Goal: Task Accomplishment & Management: Manage account settings

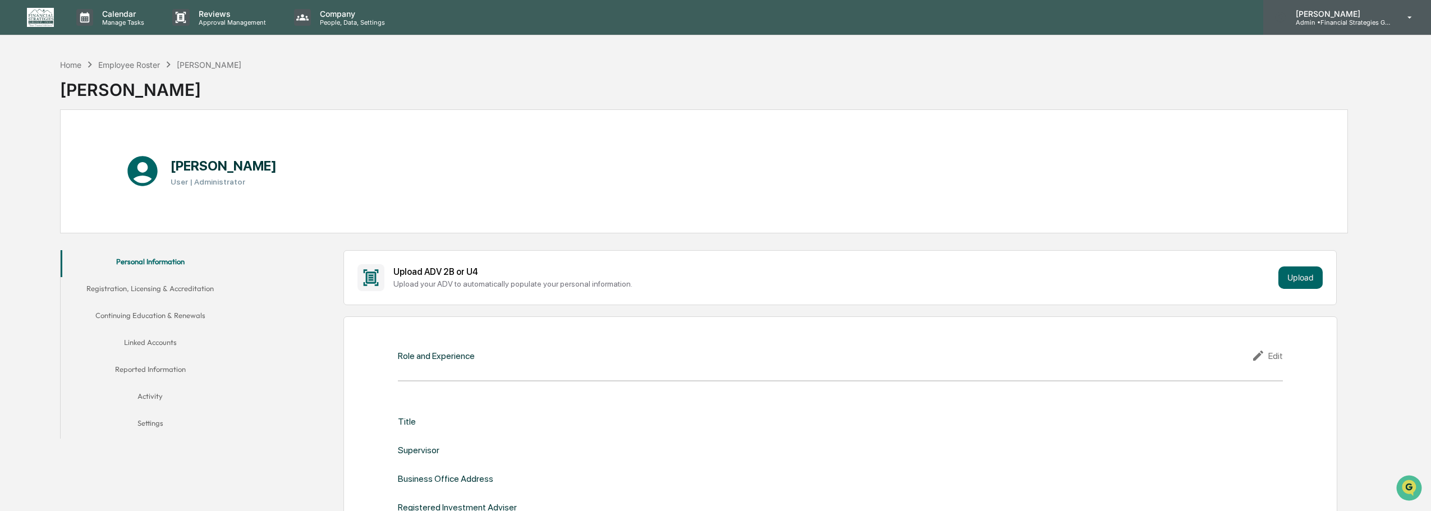
click at [1361, 21] on p "Admin • Financial Strategies Group (FSG)" at bounding box center [1339, 23] width 104 height 8
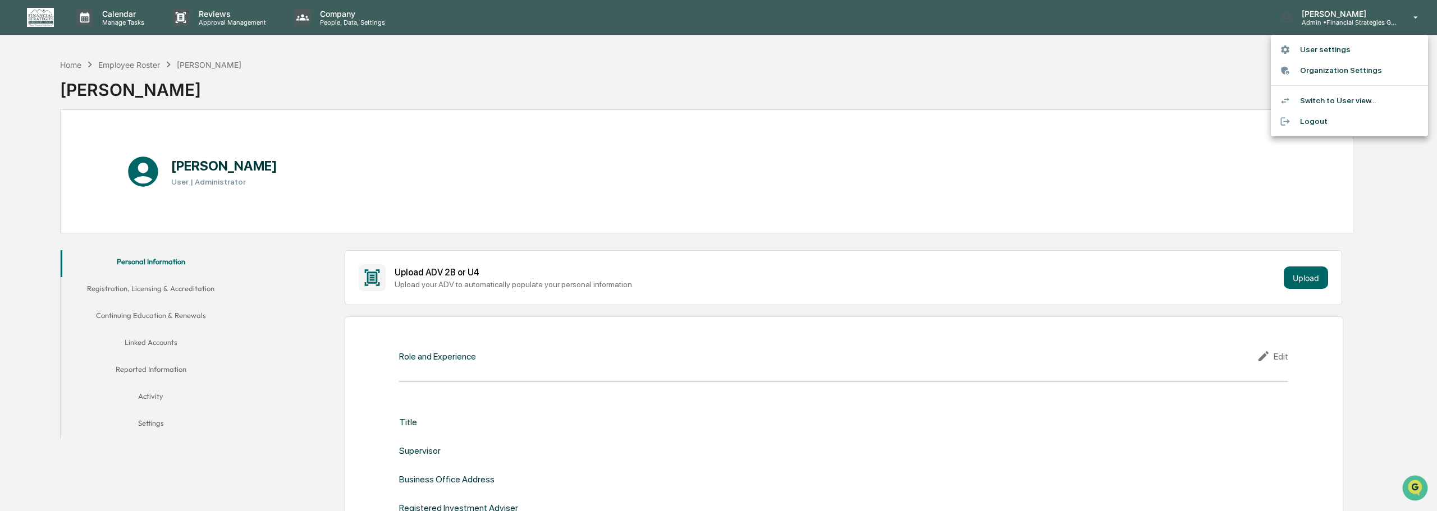
click at [912, 76] on div at bounding box center [718, 255] width 1437 height 511
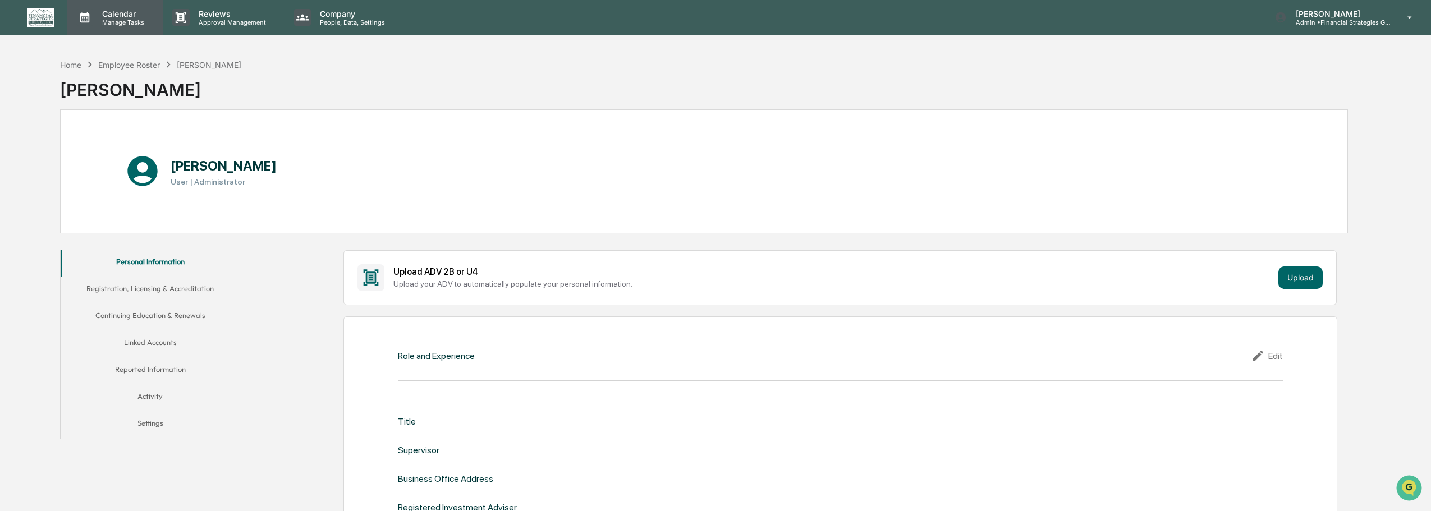
click at [103, 16] on p "Calendar" at bounding box center [121, 14] width 57 height 10
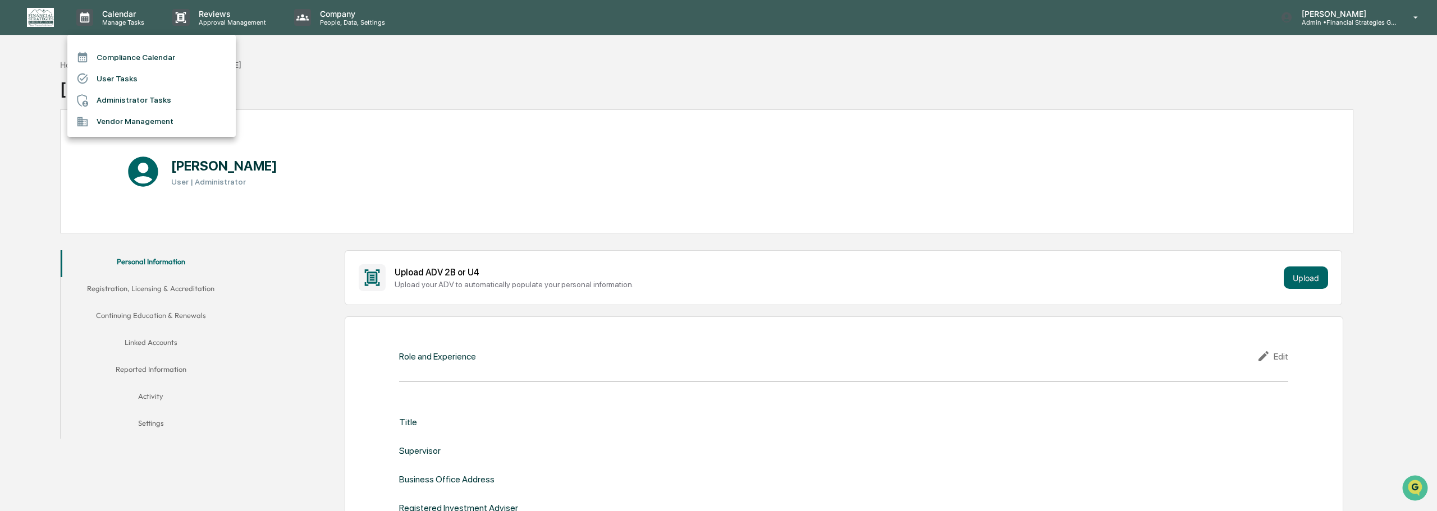
click at [133, 53] on li "Compliance Calendar" at bounding box center [151, 57] width 168 height 21
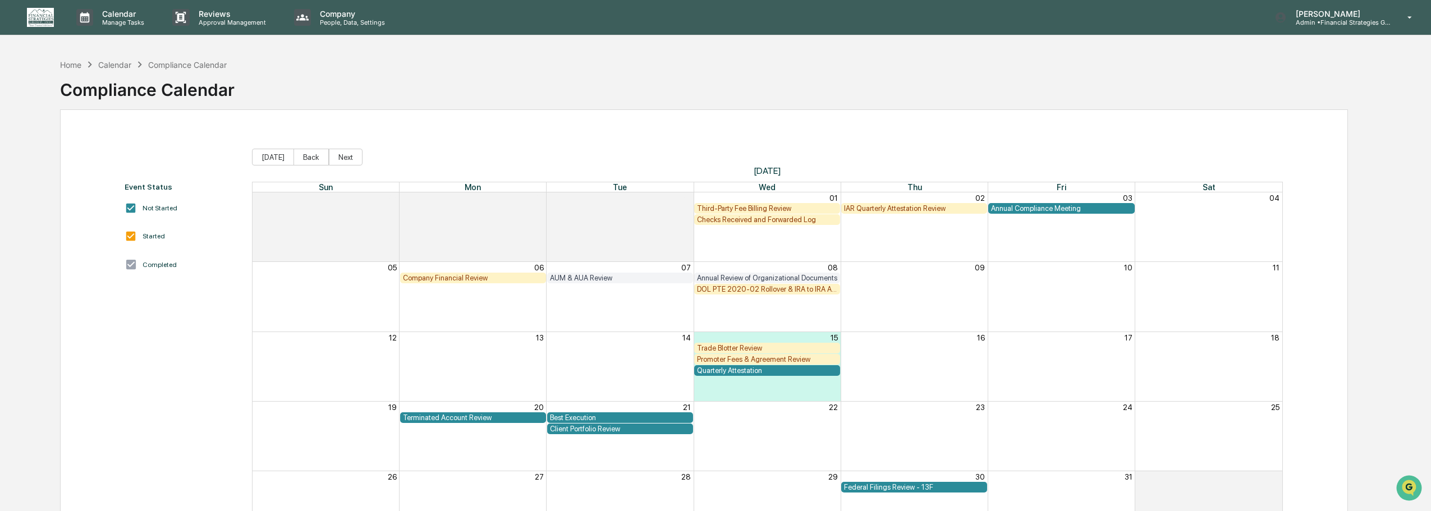
click at [732, 372] on div "Quarterly Attestation" at bounding box center [767, 370] width 140 height 8
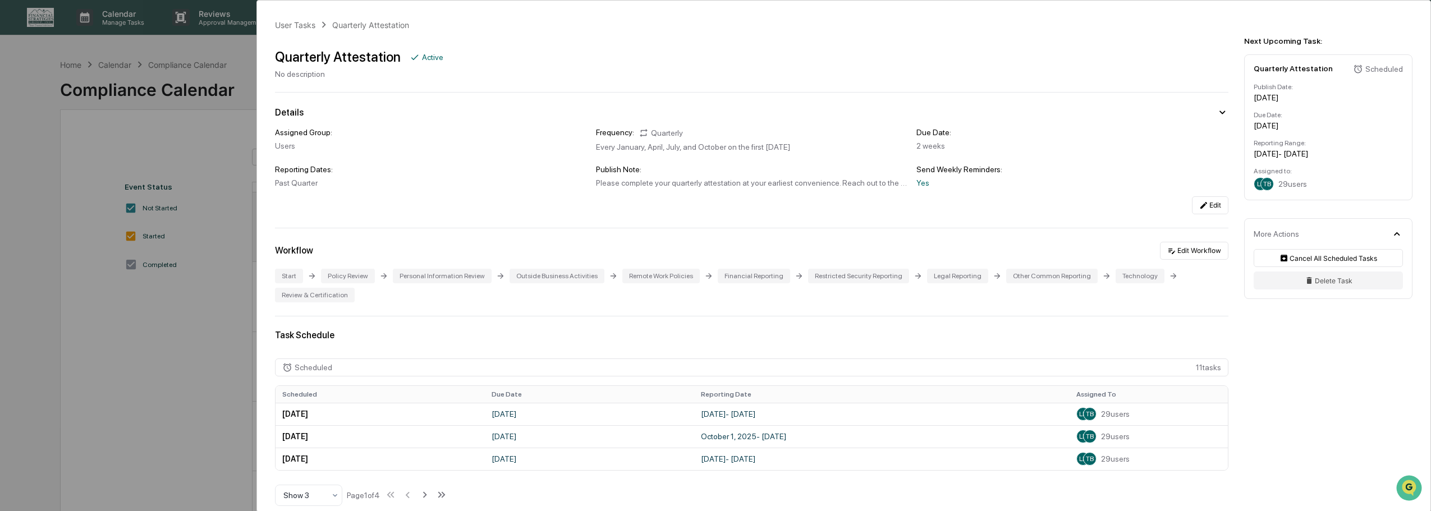
click at [132, 355] on div "User Tasks Quarterly Attestation Quarterly Attestation Active No description De…" at bounding box center [715, 255] width 1431 height 511
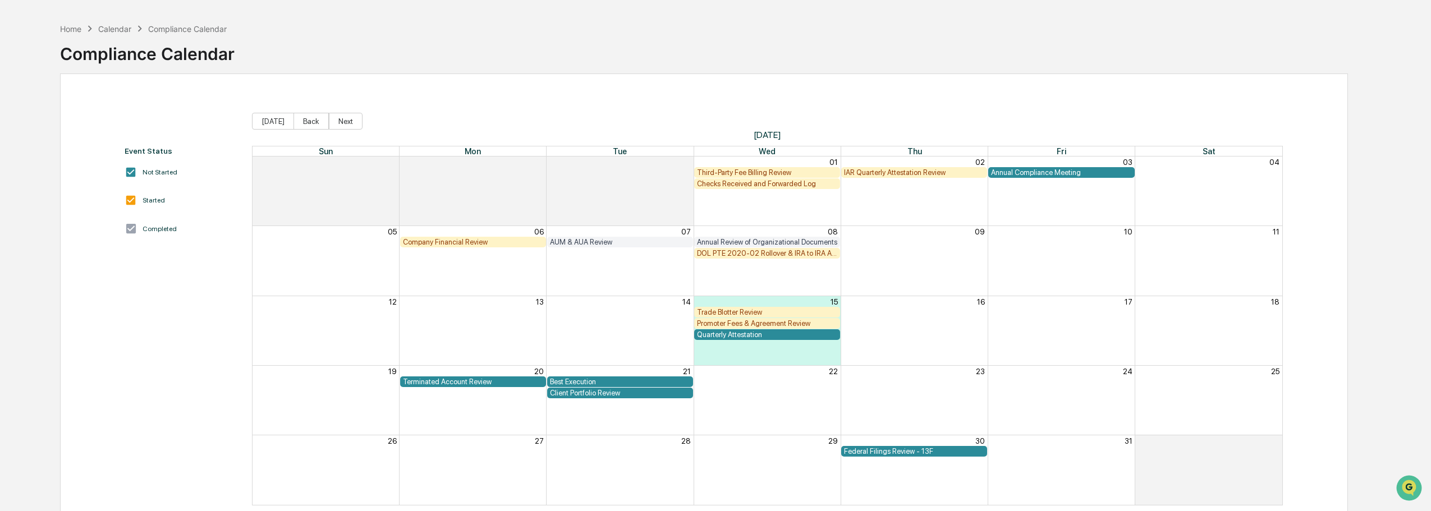
scroll to position [56, 0]
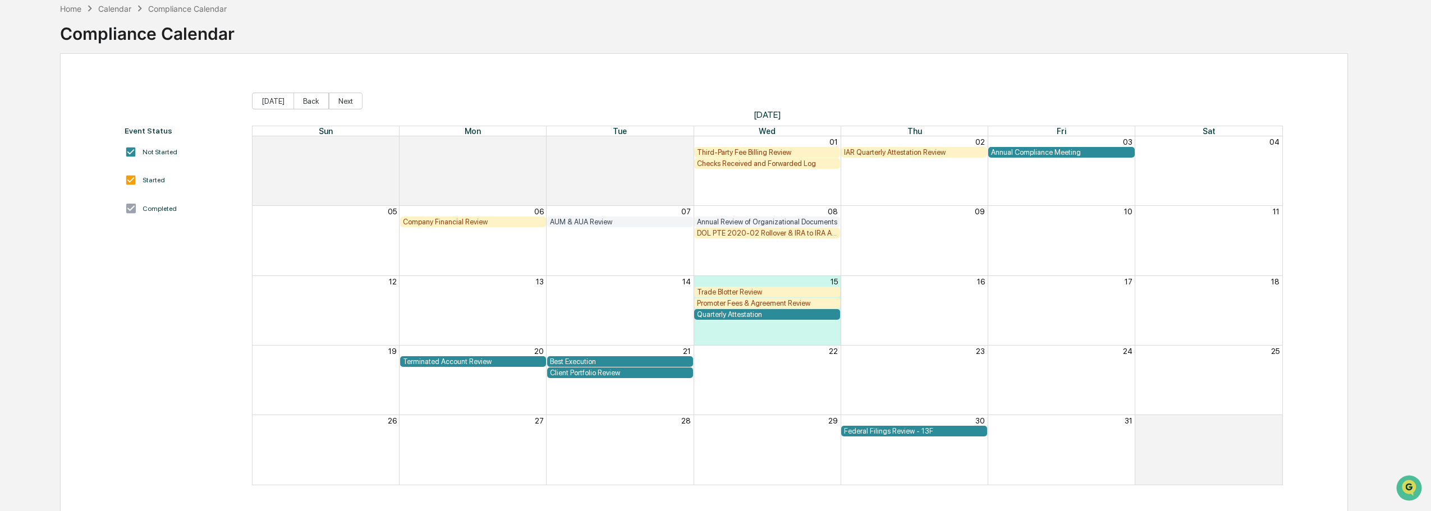
click at [900, 154] on div "IAR Quarterly Attestation Review" at bounding box center [914, 152] width 140 height 8
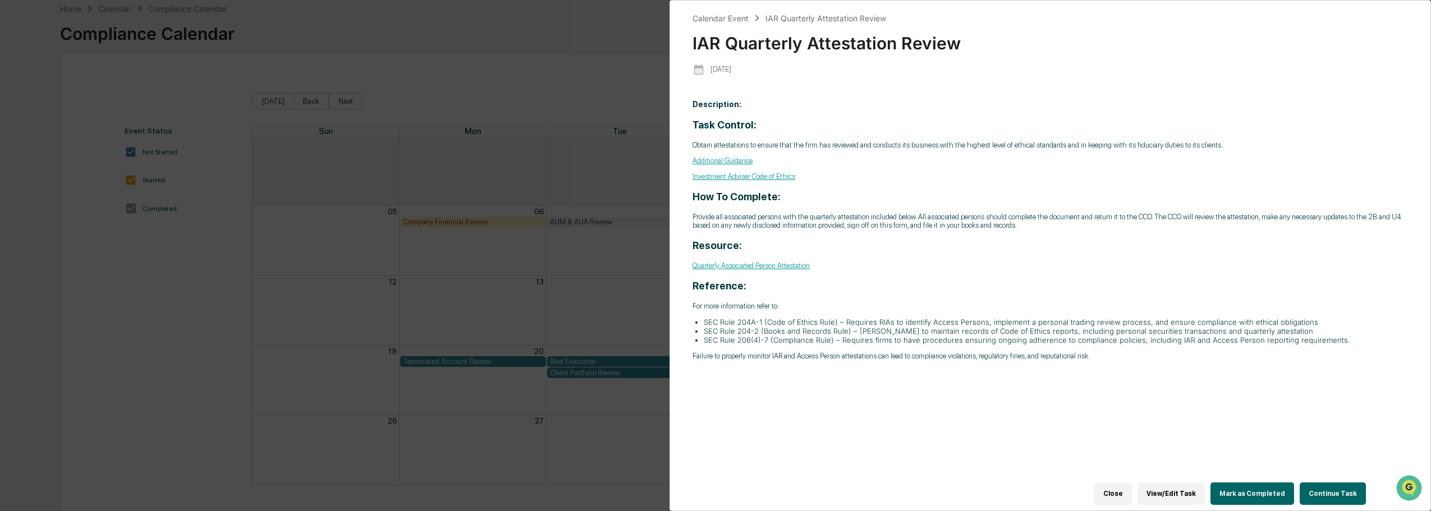
click at [586, 43] on div "Calendar Event IAR Quarterly Attestation Review IAR Quarterly Attestation Revie…" at bounding box center [715, 255] width 1431 height 511
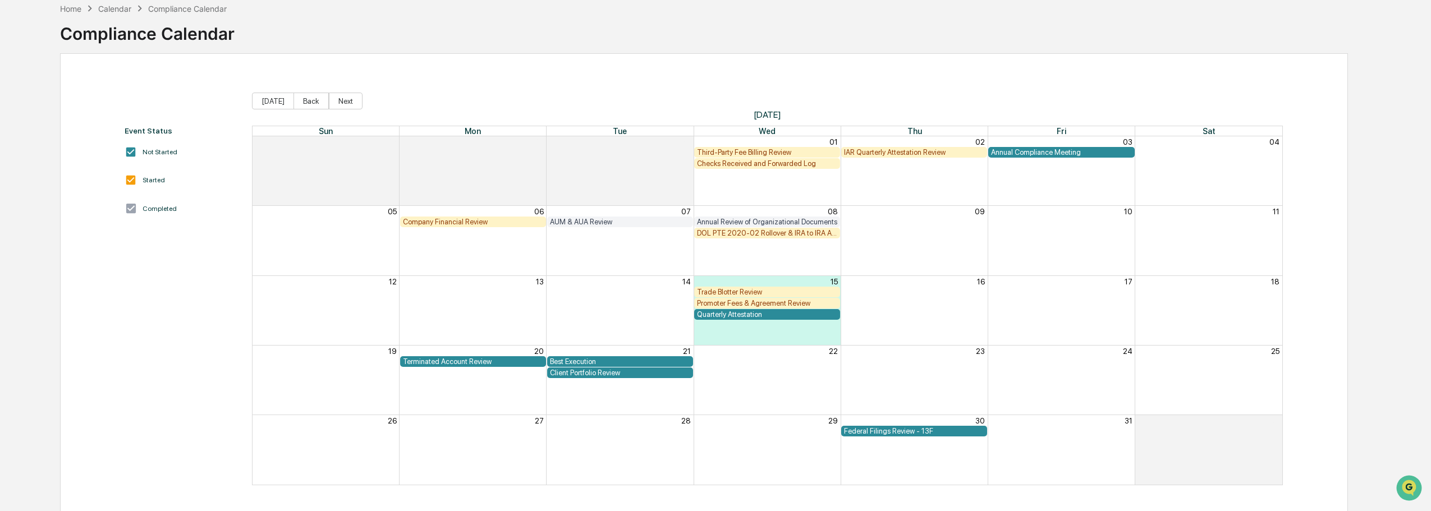
scroll to position [70, 0]
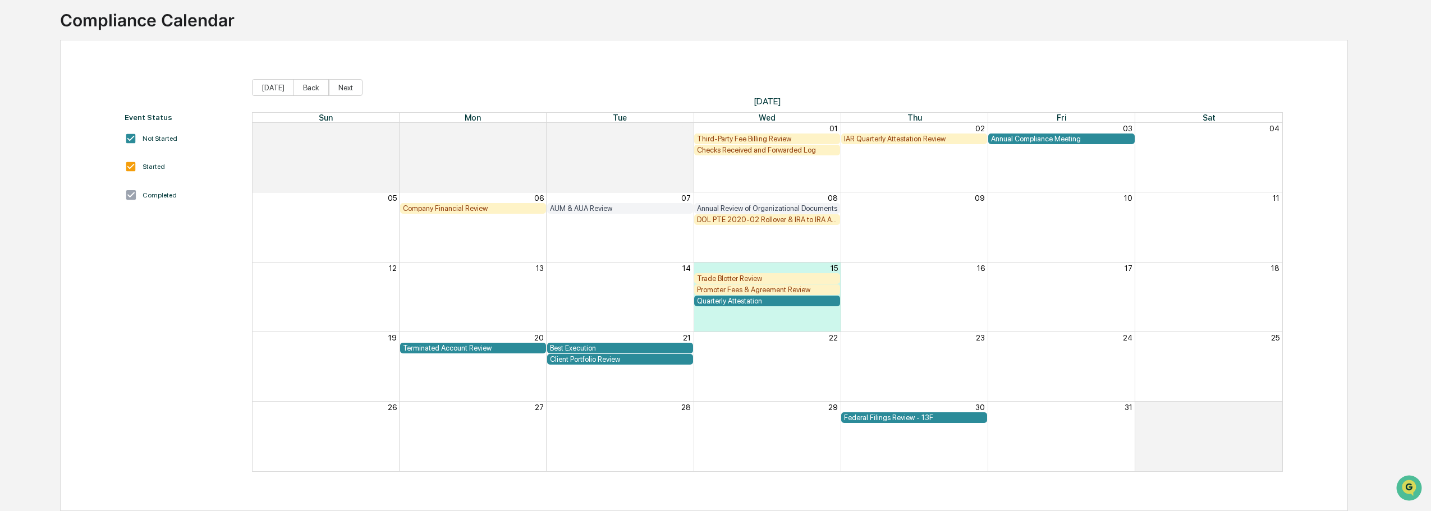
click at [883, 138] on div "IAR Quarterly Attestation Review" at bounding box center [914, 139] width 140 height 8
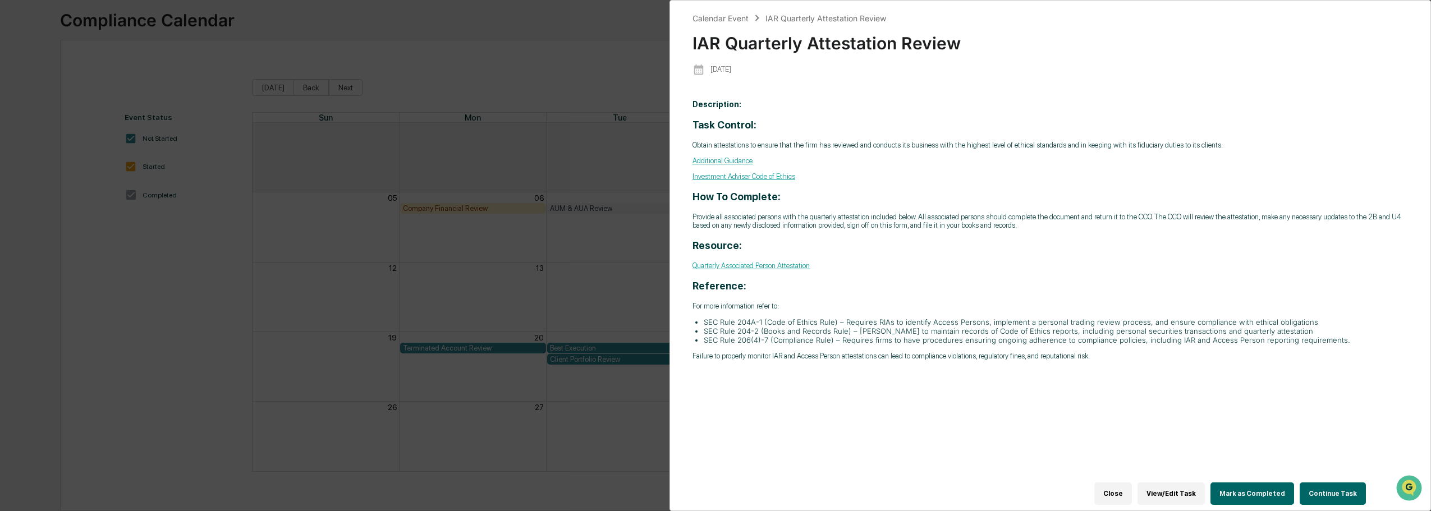
click at [733, 268] on link "Quarterly Associated Person Attestation" at bounding box center [750, 266] width 117 height 8
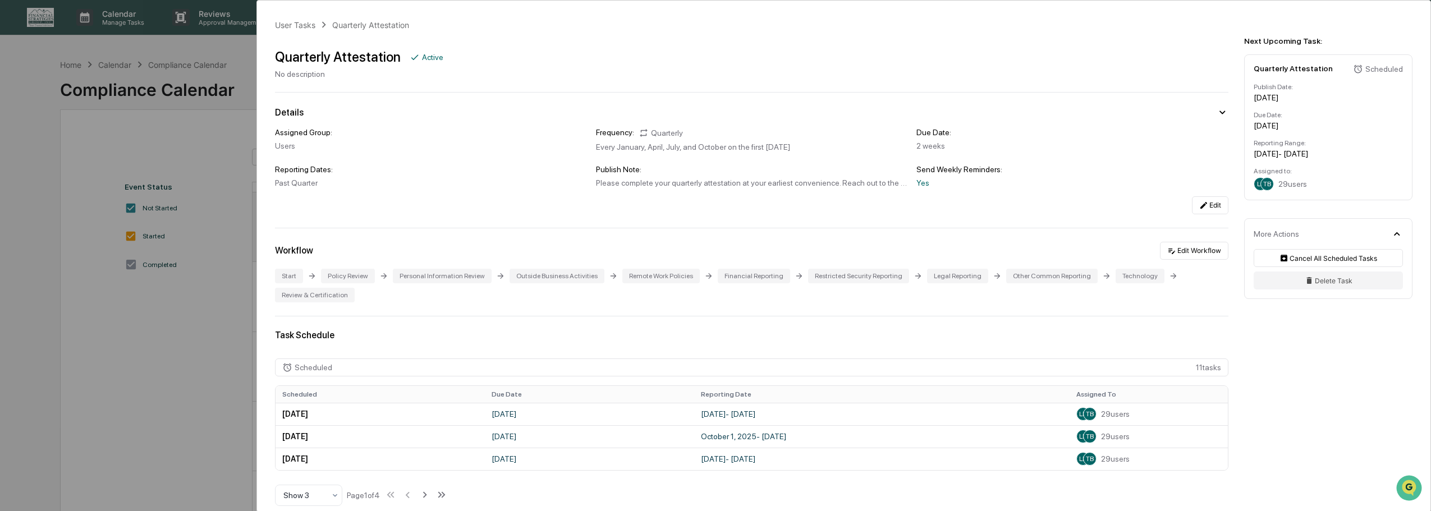
drag, startPoint x: 122, startPoint y: 392, endPoint x: 125, endPoint y: 385, distance: 7.5
click at [125, 385] on div "User Tasks Quarterly Attestation Quarterly Attestation Active No description De…" at bounding box center [715, 255] width 1431 height 511
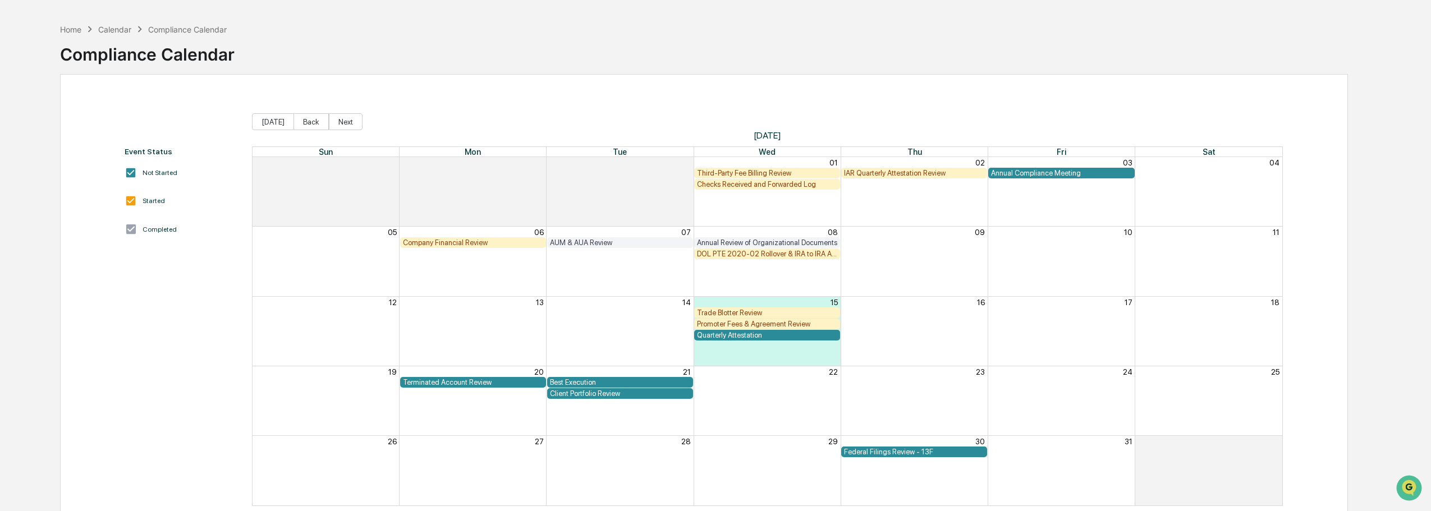
scroll to position [70, 0]
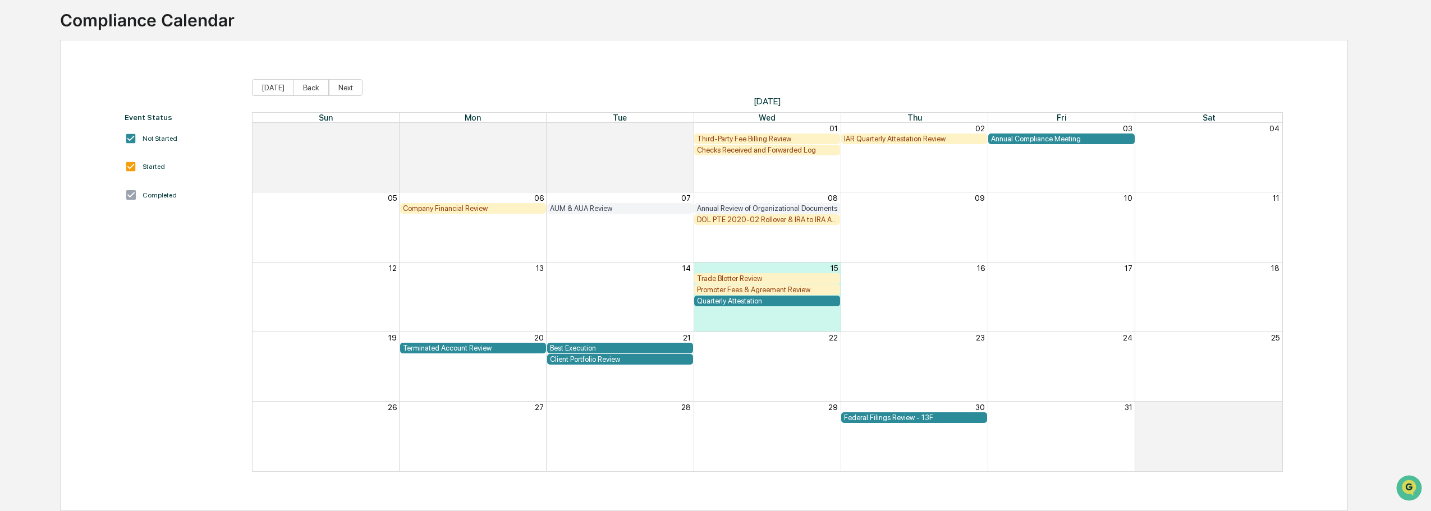
click at [472, 213] on div "Company Financial Review" at bounding box center [473, 208] width 140 height 8
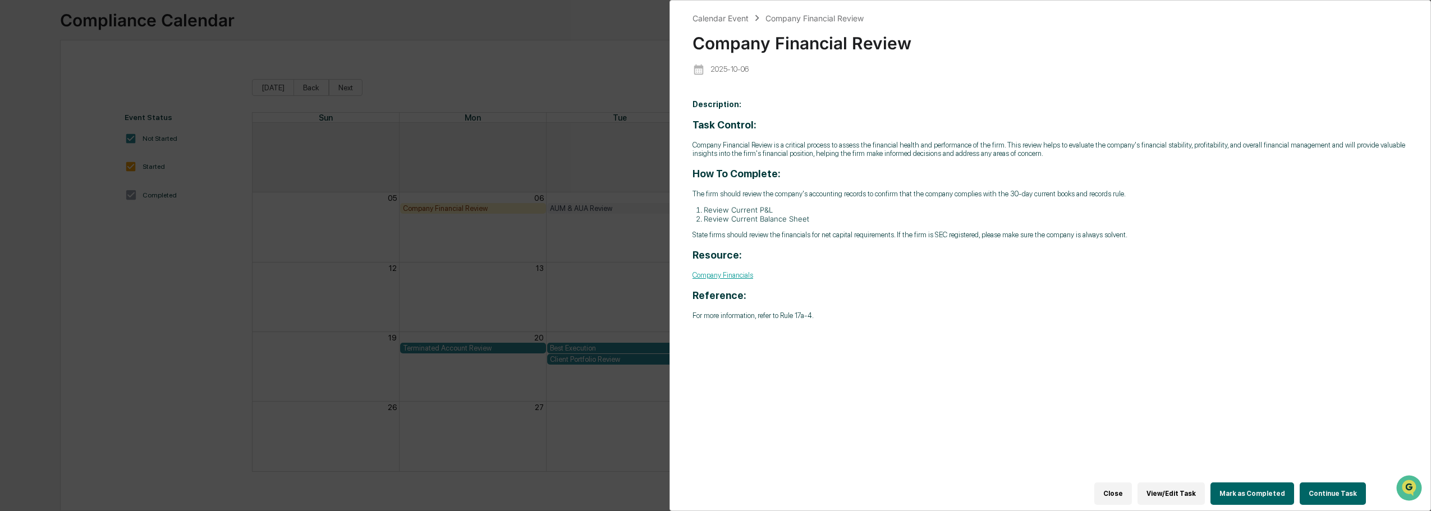
click at [727, 278] on link "Company Financials" at bounding box center [722, 275] width 61 height 8
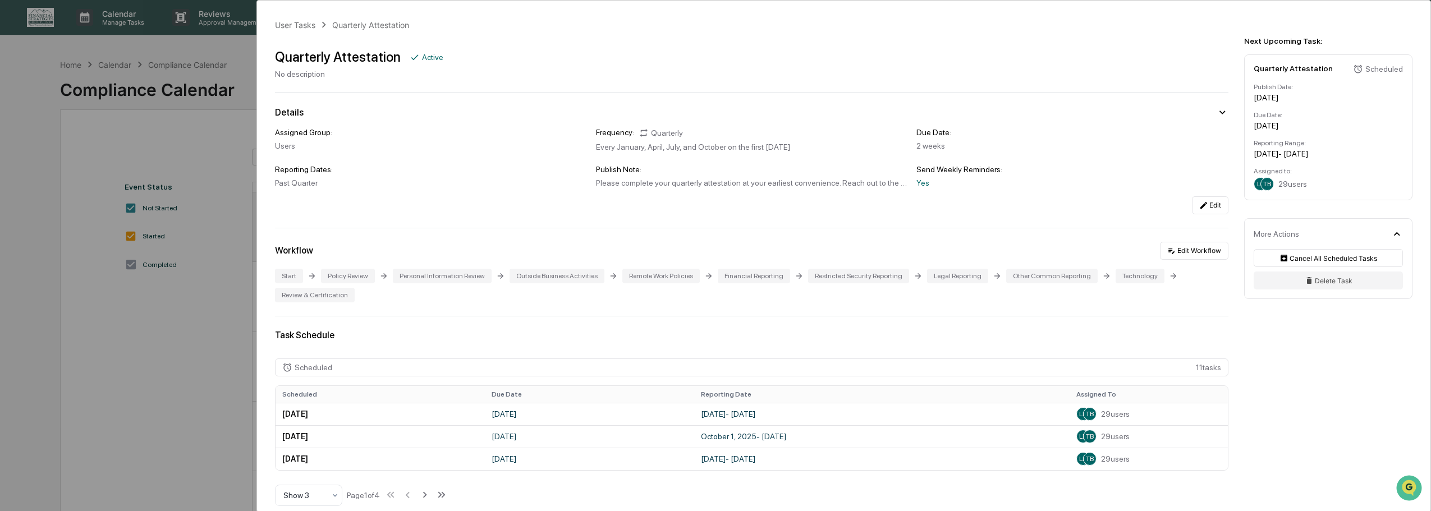
click at [100, 314] on div "User Tasks Quarterly Attestation Quarterly Attestation Active No description De…" at bounding box center [715, 255] width 1431 height 511
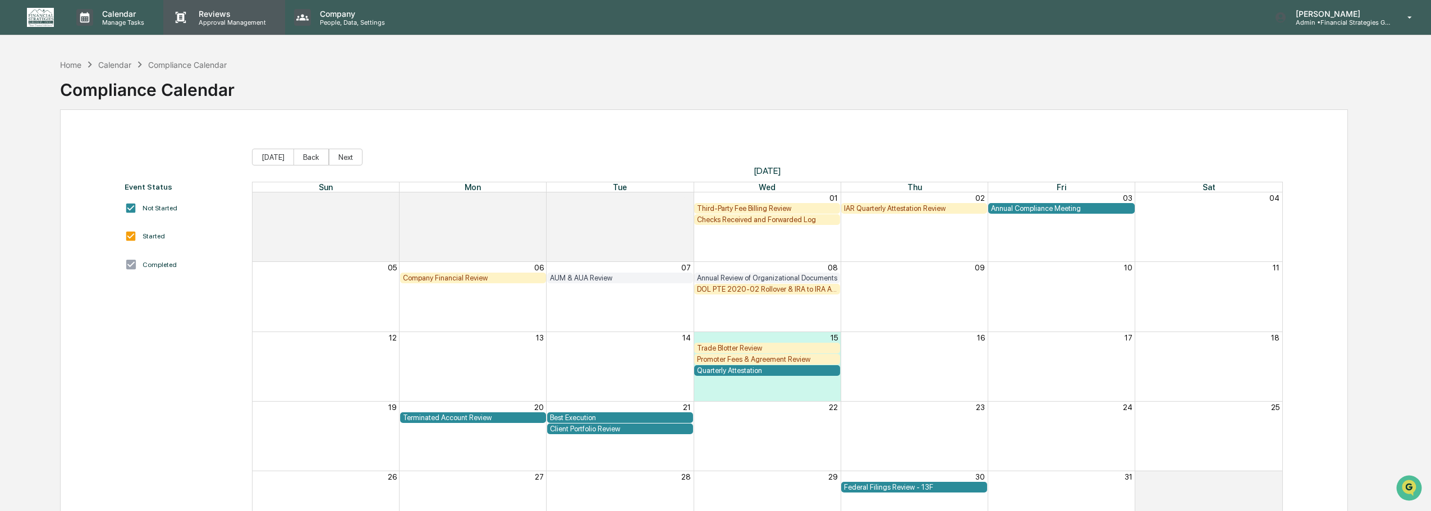
click at [209, 19] on p "Approval Management" at bounding box center [231, 23] width 82 height 8
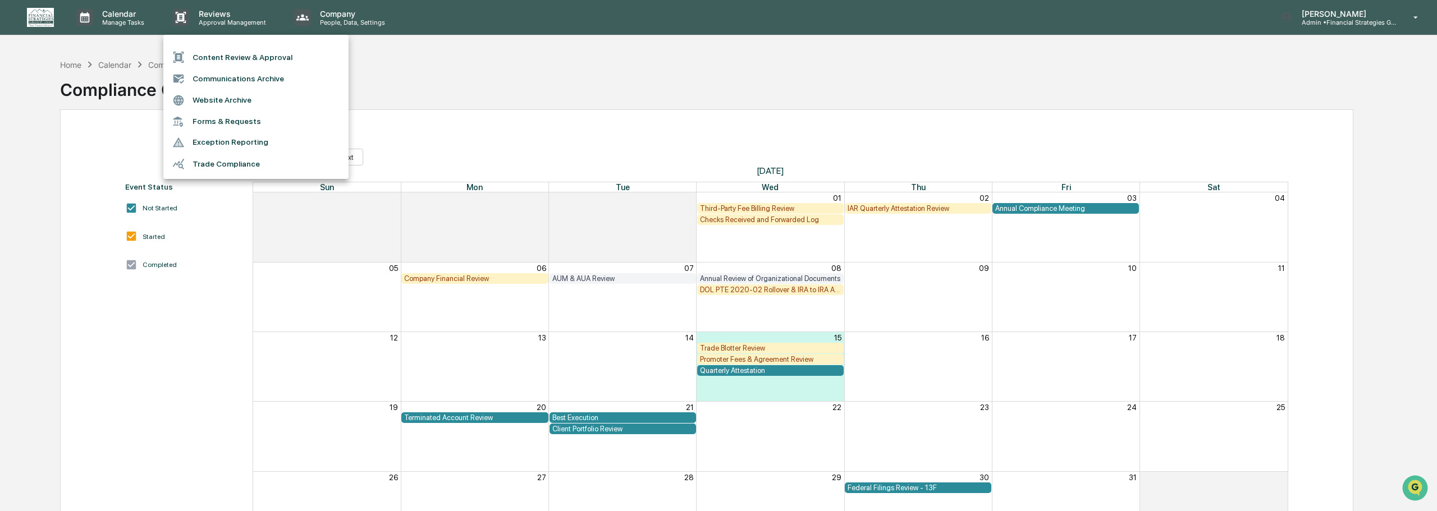
click at [214, 56] on li "Content Review & Approval" at bounding box center [255, 57] width 185 height 21
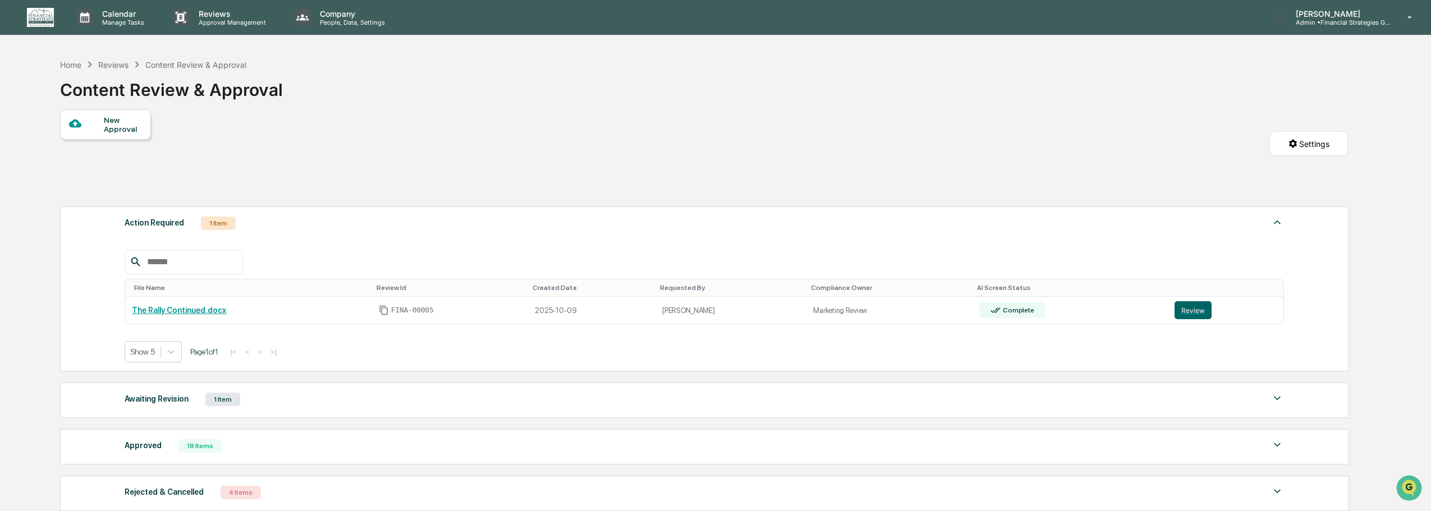
scroll to position [56, 0]
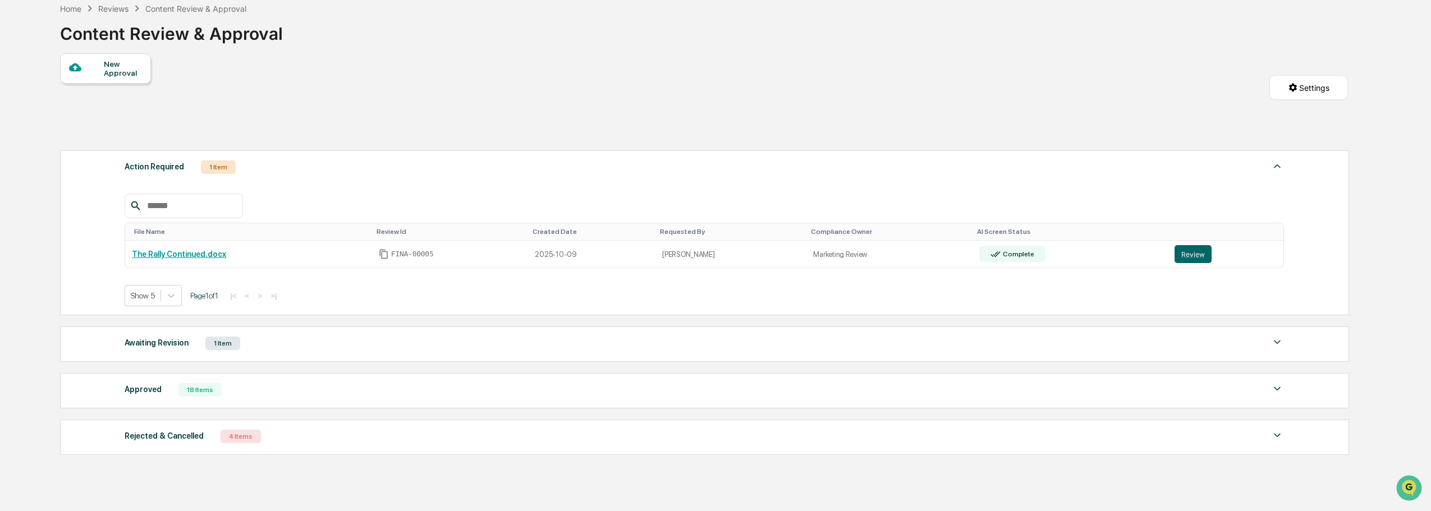
click at [718, 337] on div "Awaiting Revision 1 Item" at bounding box center [704, 344] width 1159 height 16
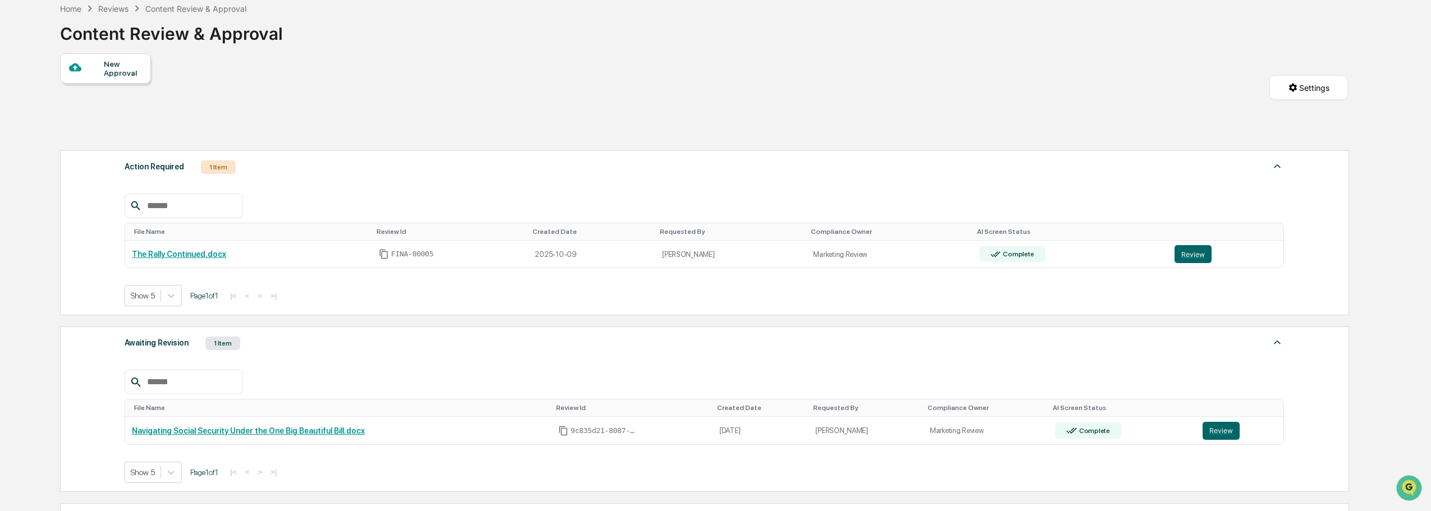
click at [718, 337] on div "Awaiting Revision 1 Item" at bounding box center [704, 344] width 1159 height 16
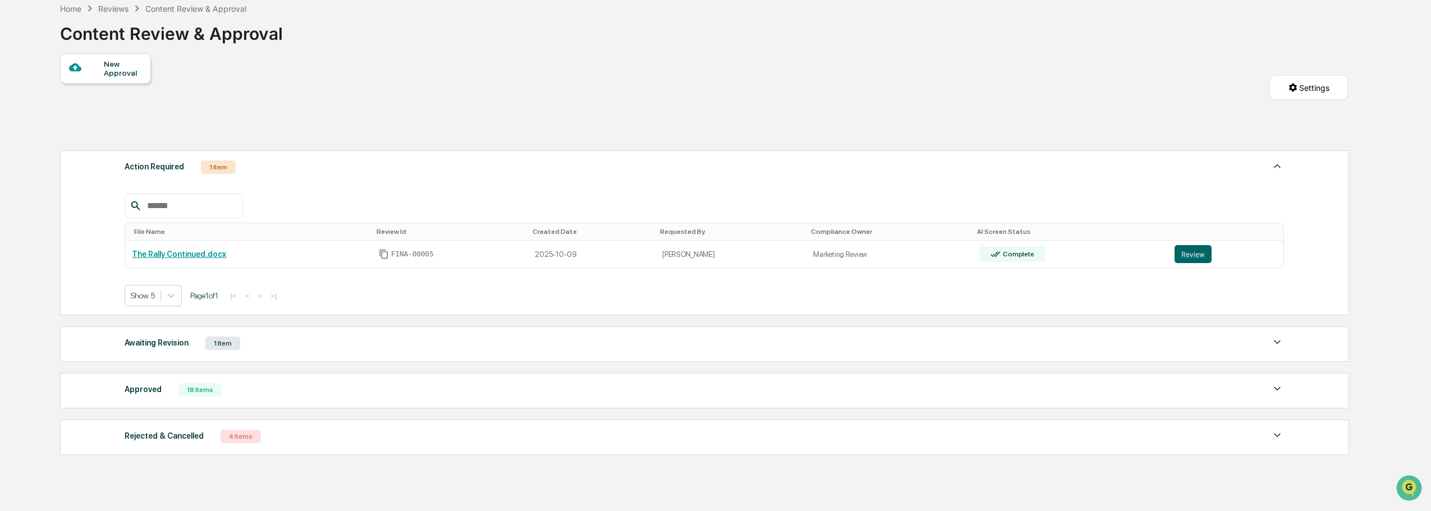
click at [712, 391] on div "Approved 18 Items" at bounding box center [704, 390] width 1159 height 16
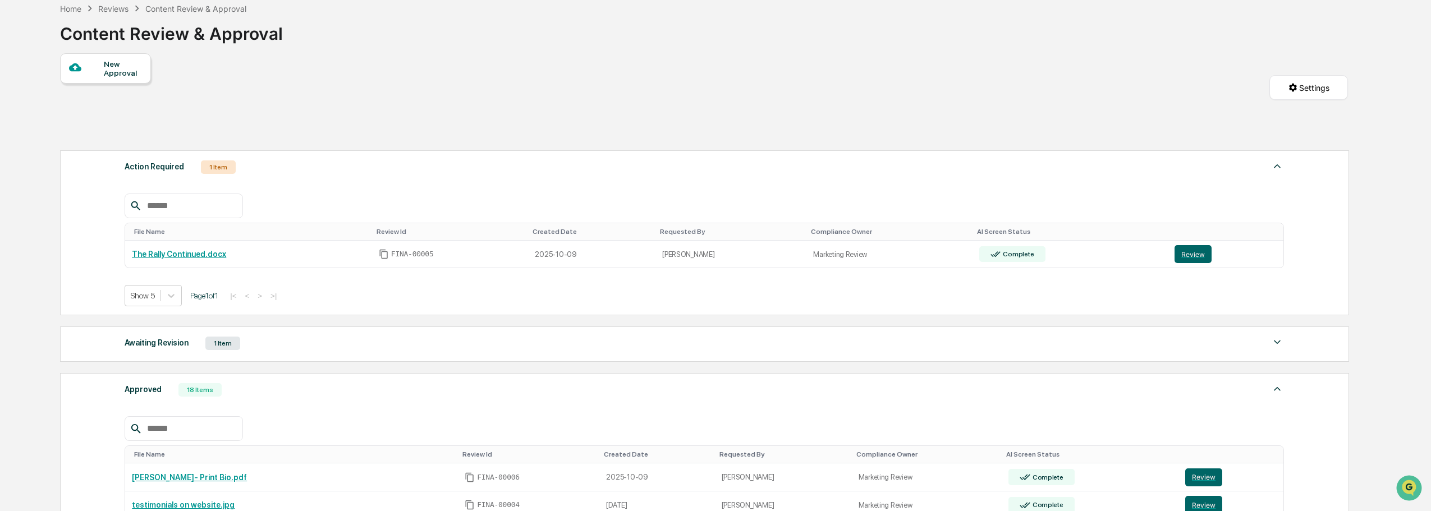
click at [711, 391] on div "Approved 18 Items" at bounding box center [704, 390] width 1159 height 16
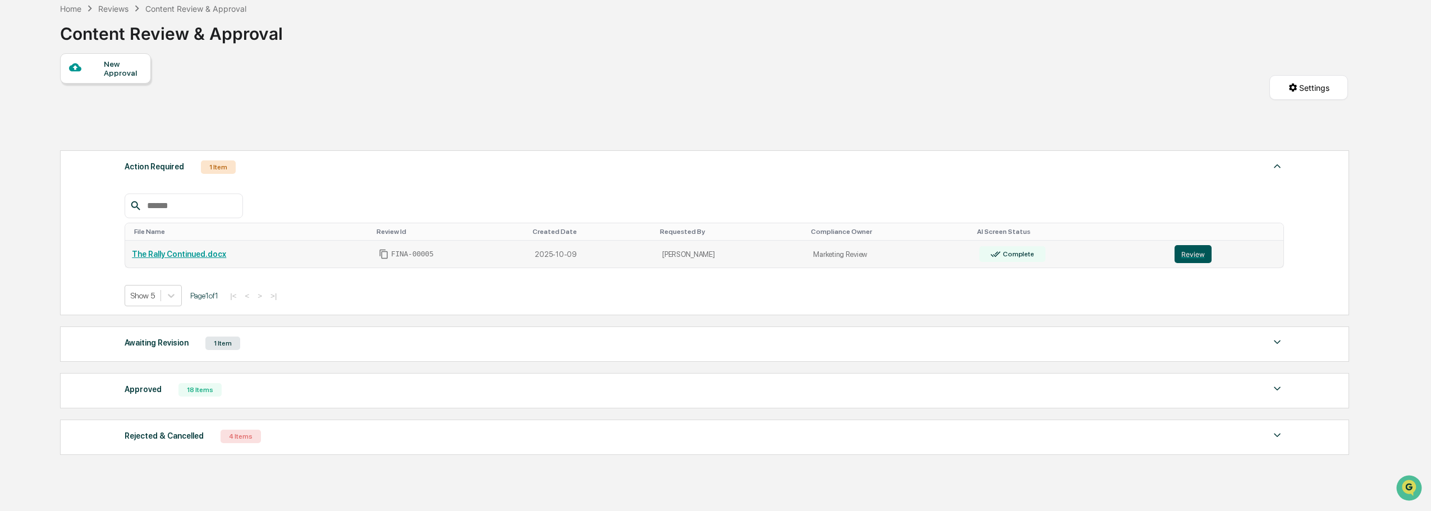
click at [1184, 257] on button "Review" at bounding box center [1193, 254] width 37 height 18
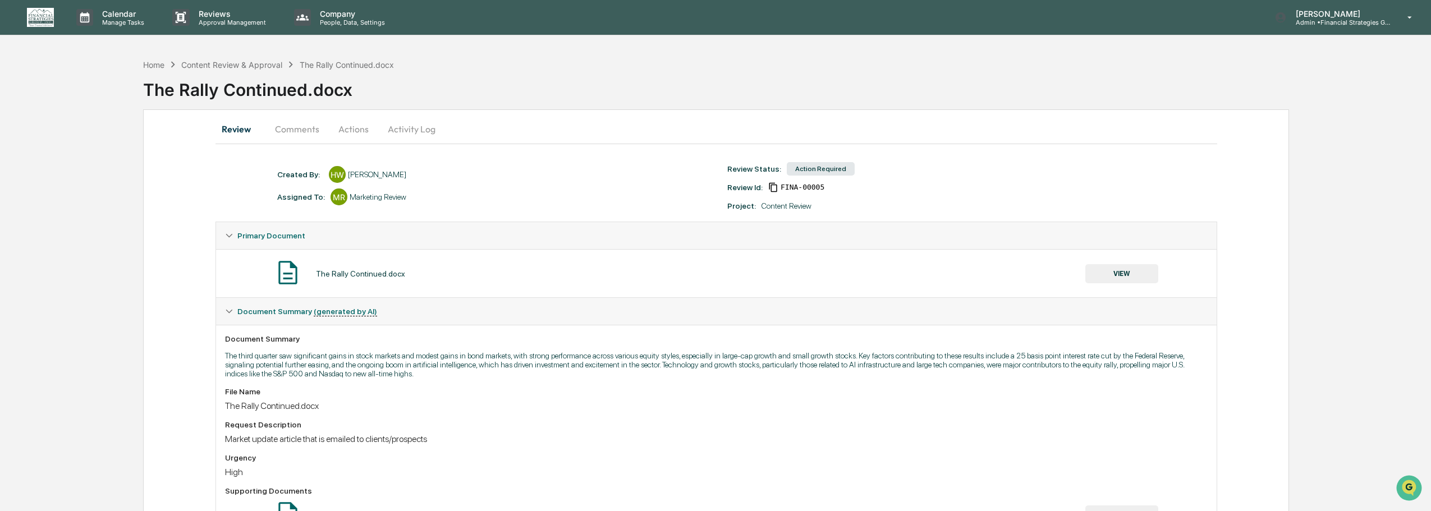
click at [360, 135] on button "Actions" at bounding box center [353, 129] width 51 height 27
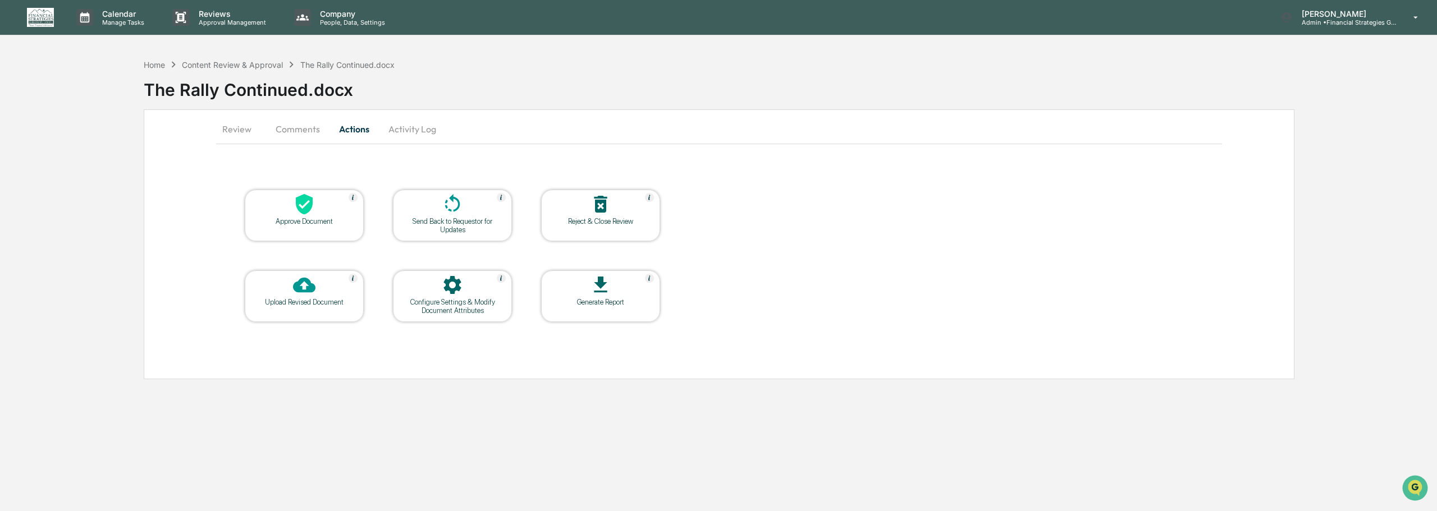
click at [400, 126] on button "Activity Log" at bounding box center [412, 129] width 66 height 27
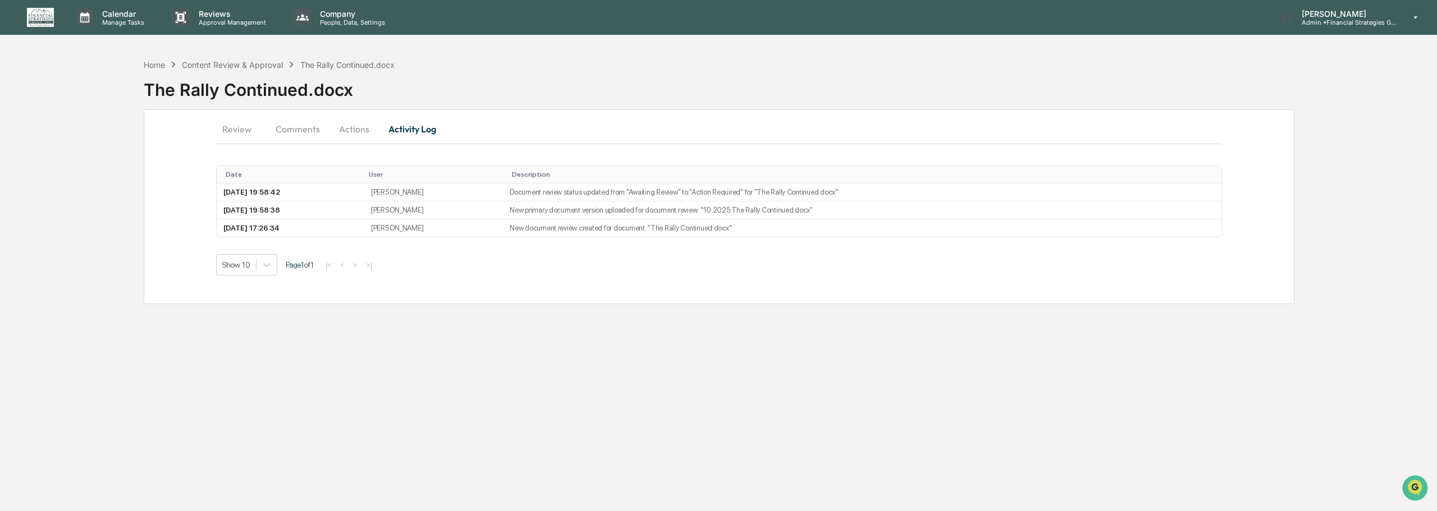
click at [363, 141] on button "Actions" at bounding box center [354, 129] width 51 height 27
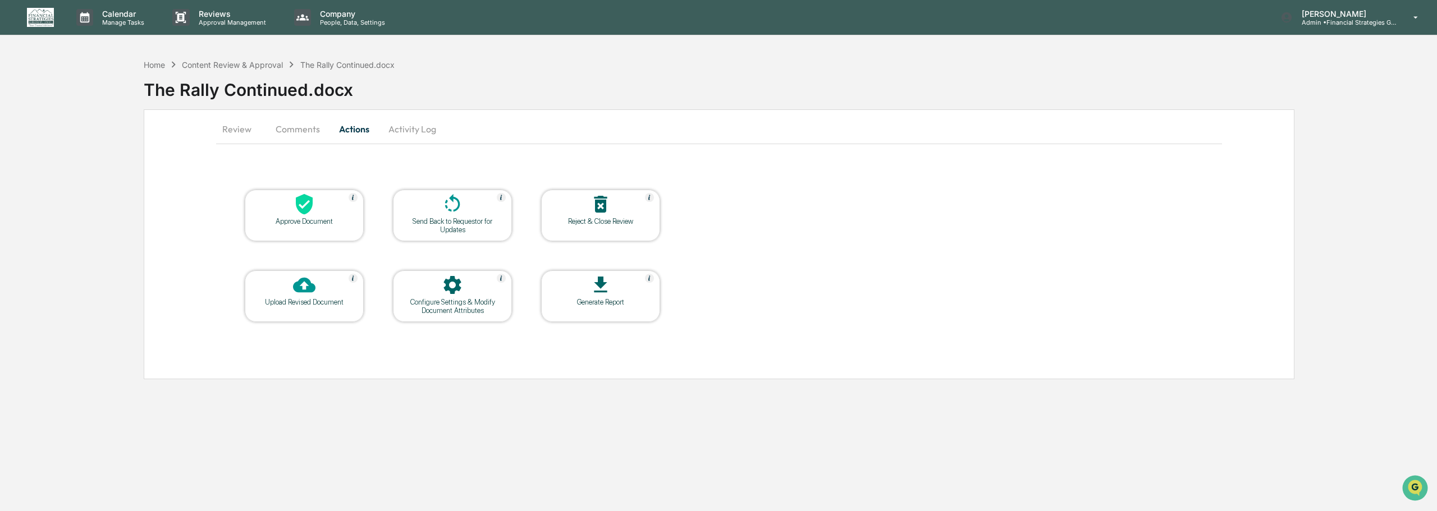
click at [305, 126] on button "Comments" at bounding box center [298, 129] width 62 height 27
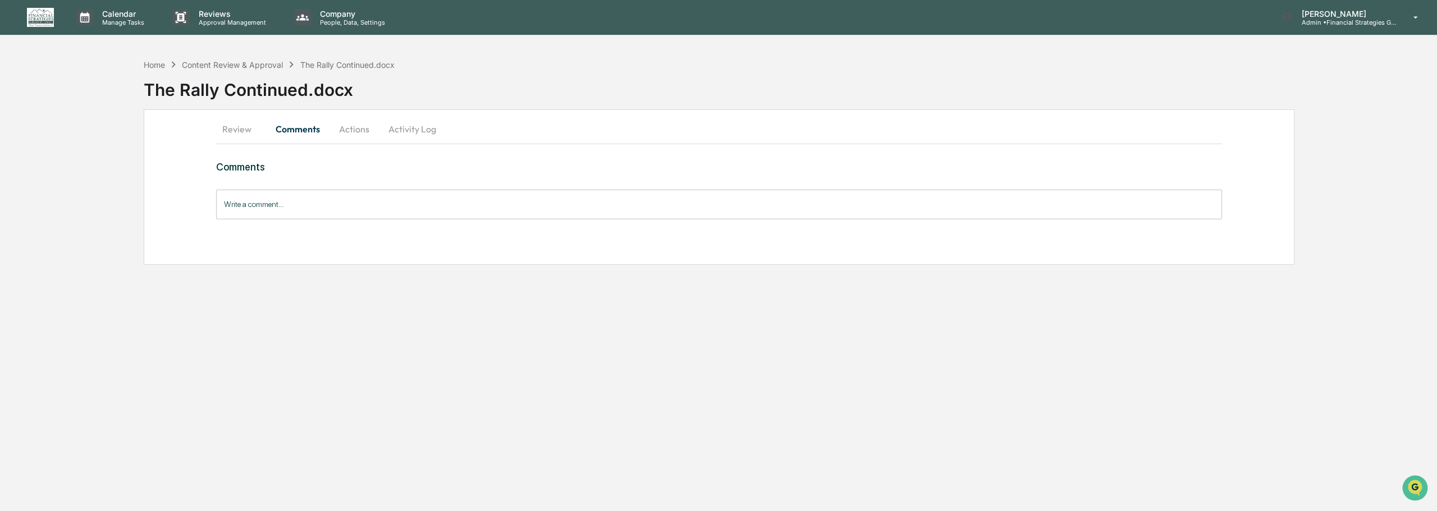
click at [239, 134] on button "Review" at bounding box center [241, 129] width 51 height 27
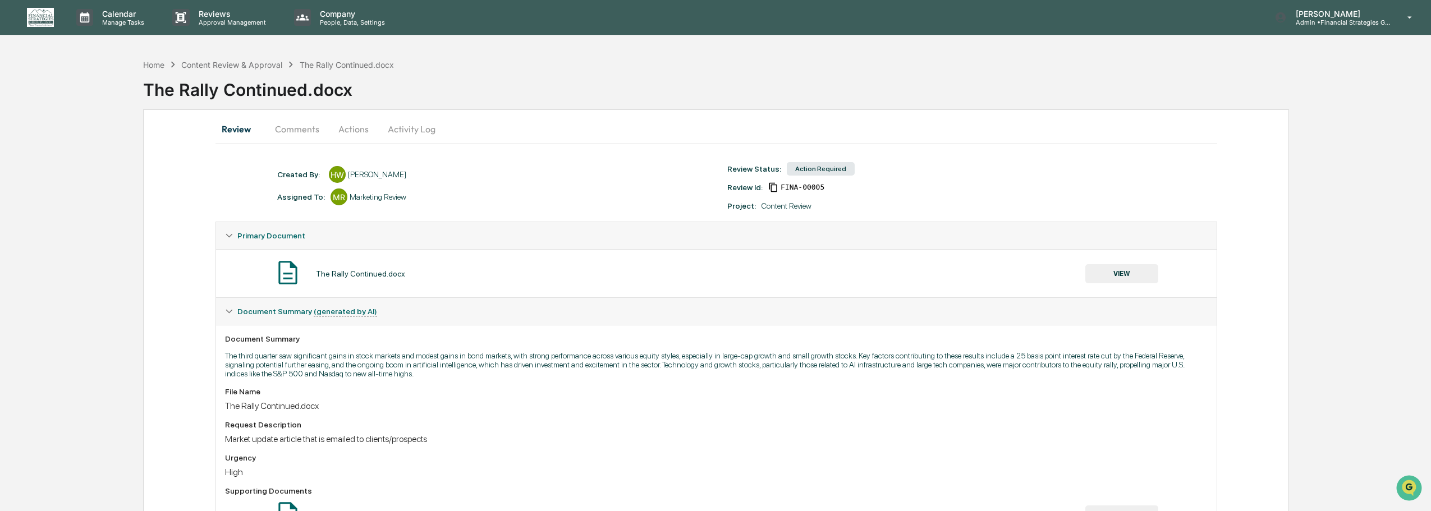
click at [1154, 273] on button "VIEW" at bounding box center [1121, 273] width 73 height 19
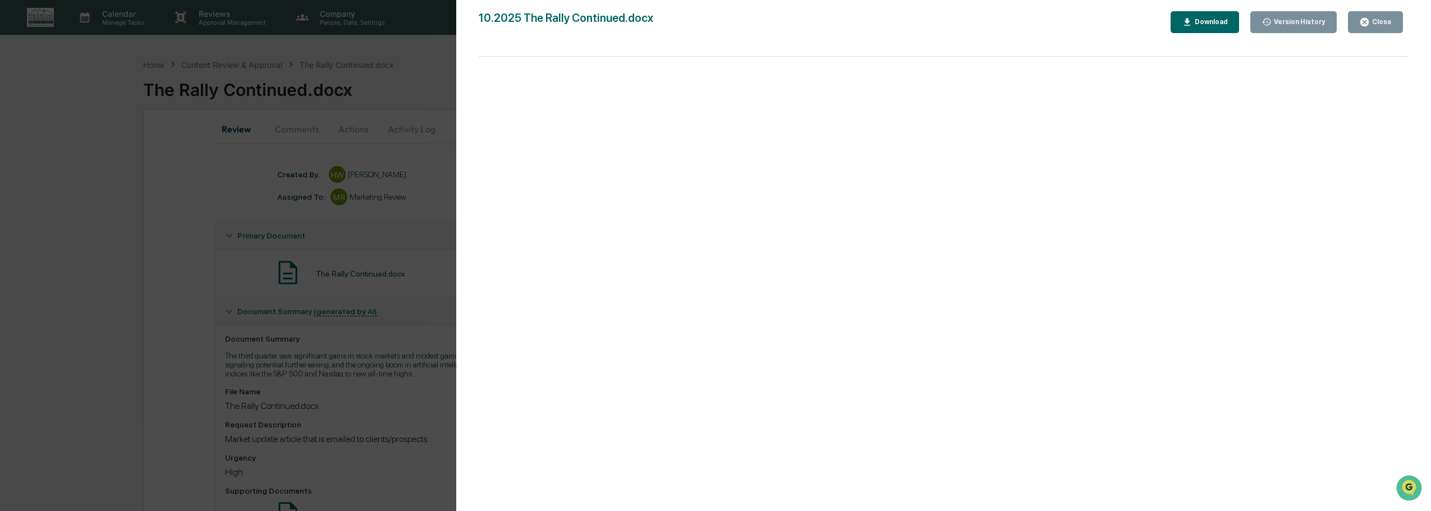
click at [1372, 21] on div "Close" at bounding box center [1381, 22] width 22 height 8
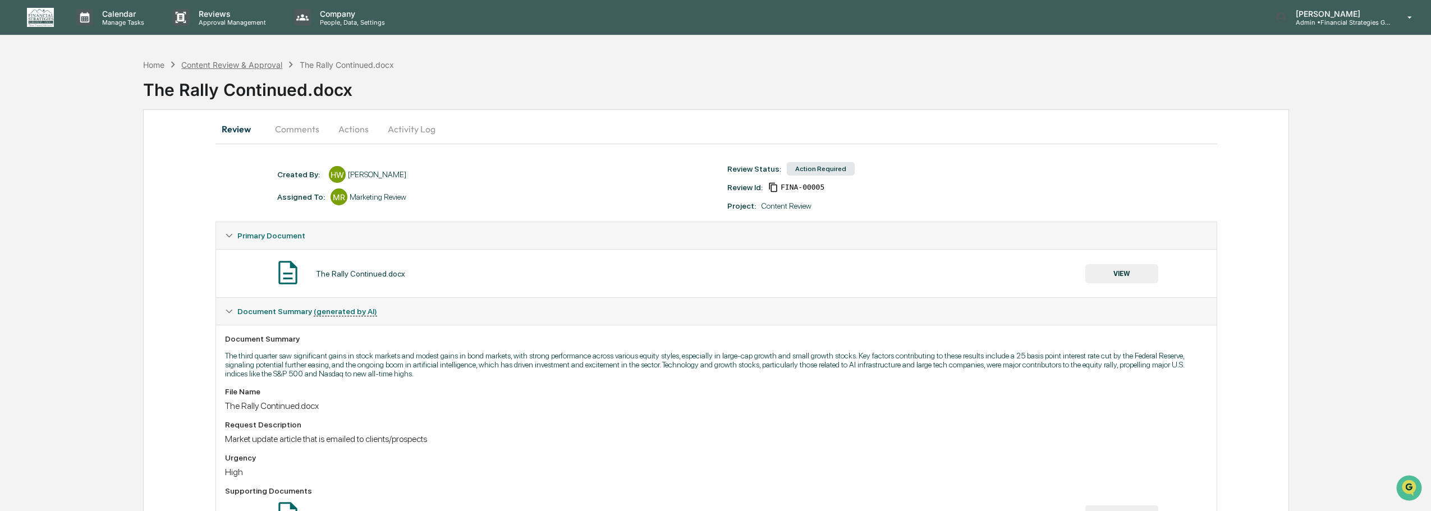
click at [220, 65] on div "Content Review & Approval" at bounding box center [231, 65] width 101 height 10
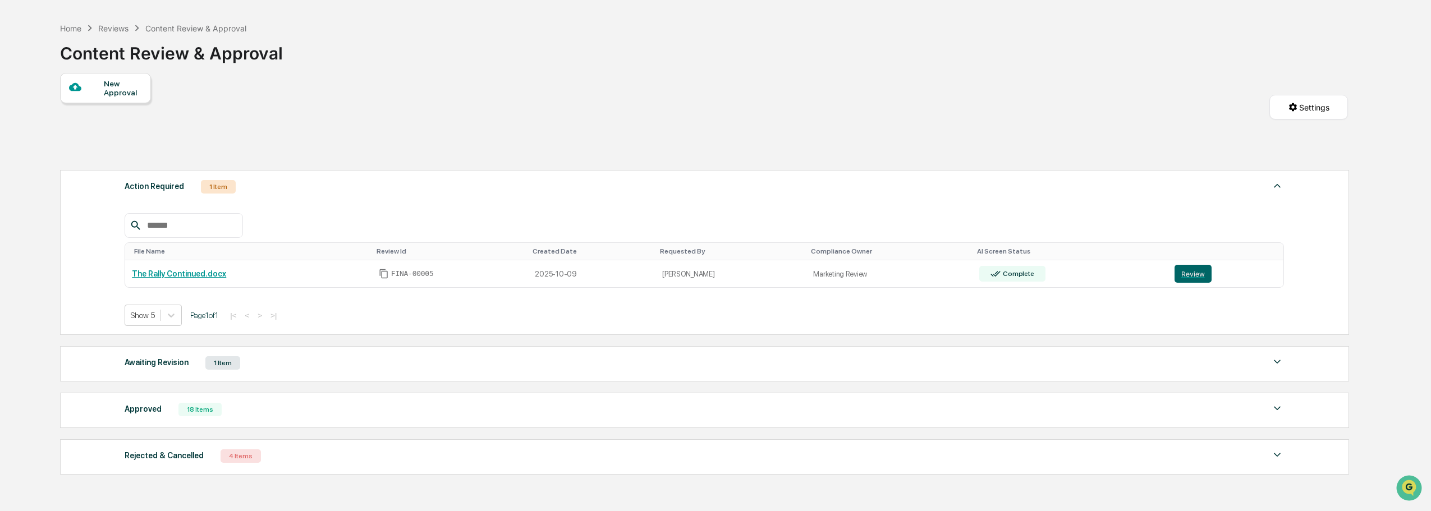
scroll to position [56, 0]
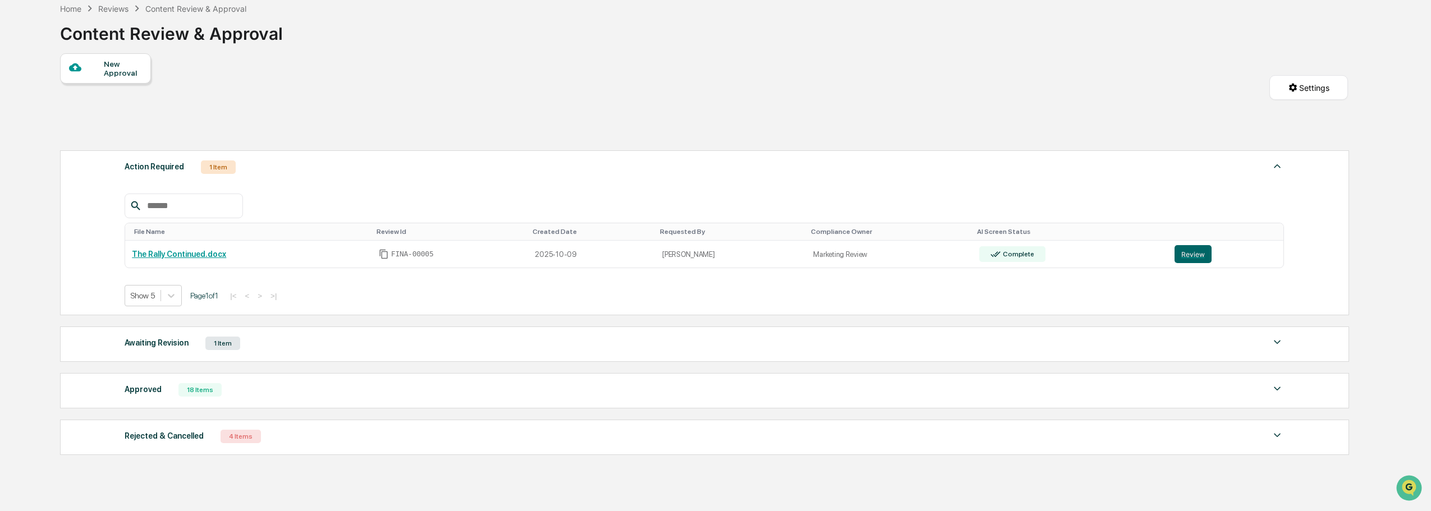
click at [258, 395] on div "Approved 18 Items" at bounding box center [704, 390] width 1159 height 16
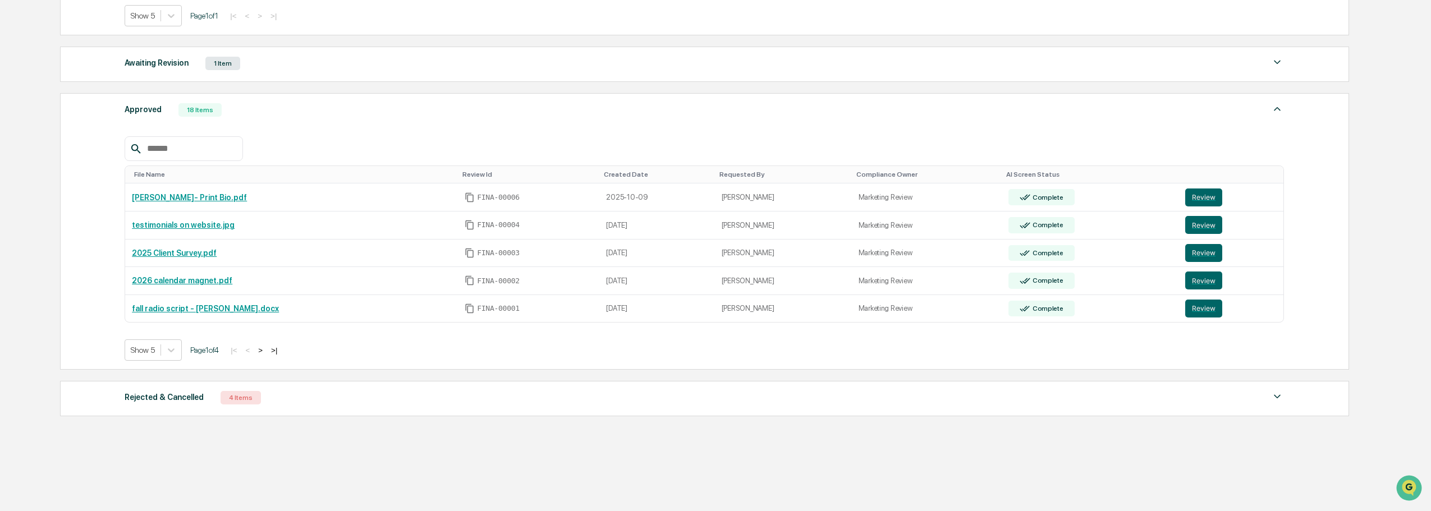
scroll to position [337, 0]
click at [329, 397] on div "Rejected & Cancelled 4 Items" at bounding box center [704, 397] width 1159 height 16
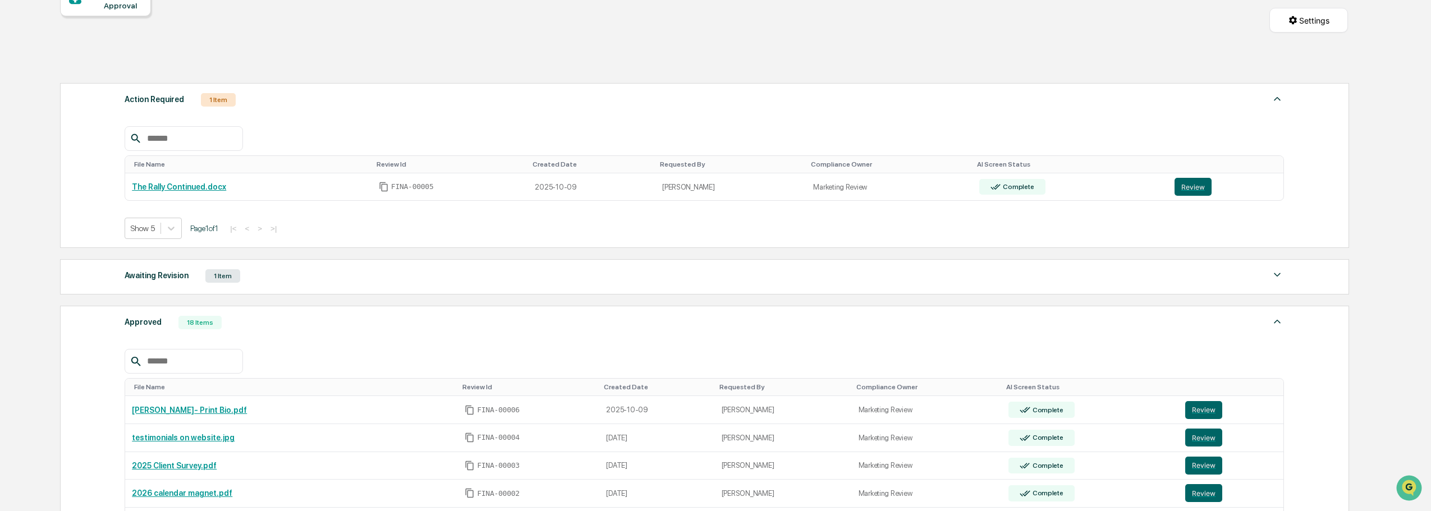
scroll to position [112, 0]
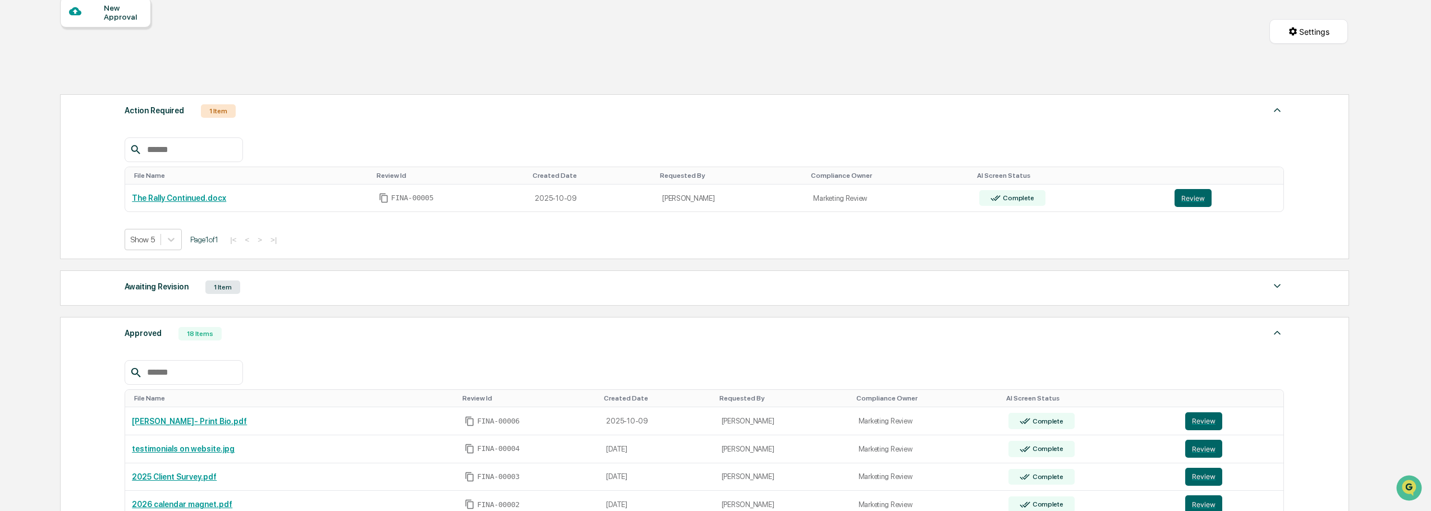
click at [329, 288] on div "Awaiting Revision 1 Item" at bounding box center [704, 287] width 1159 height 16
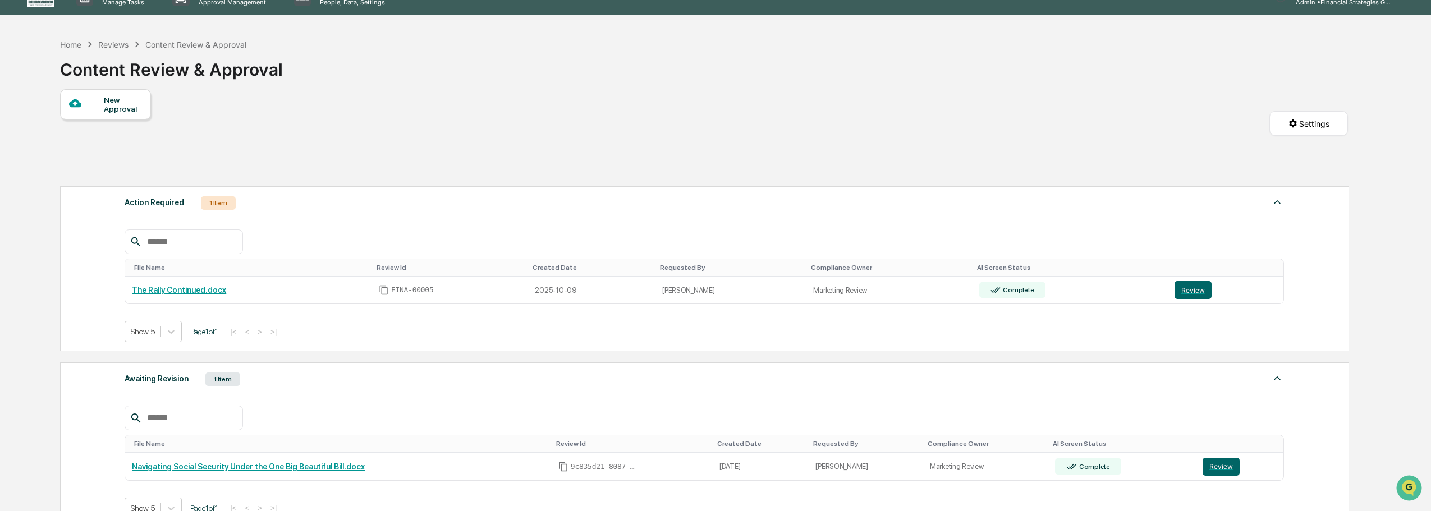
scroll to position [0, 0]
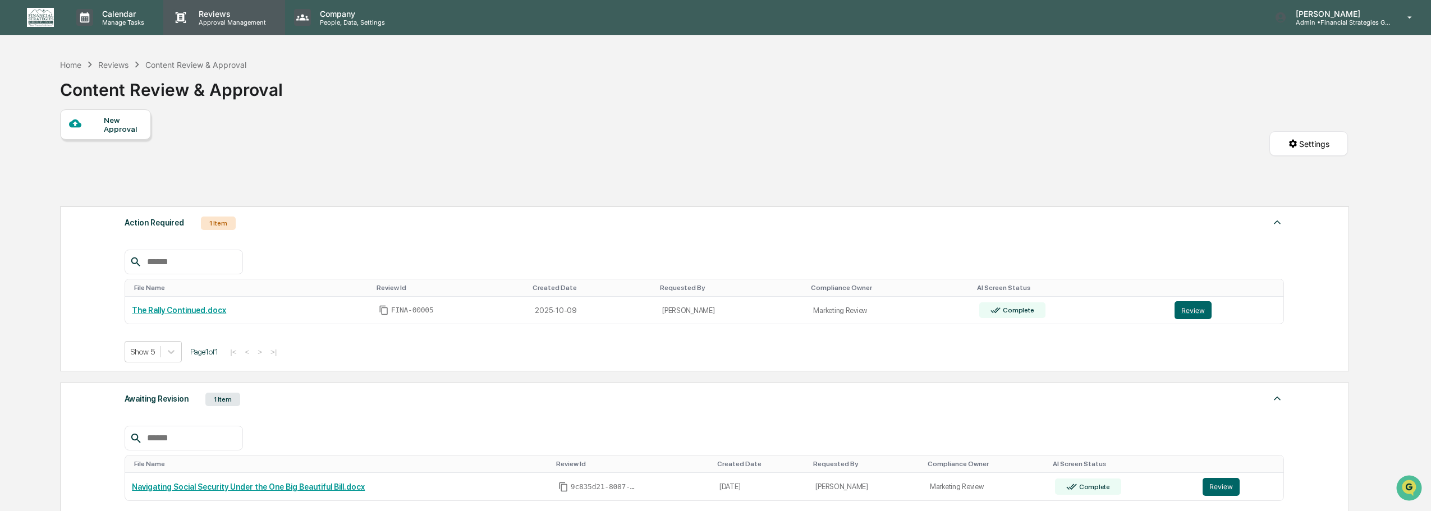
click at [217, 14] on p "Reviews" at bounding box center [231, 14] width 82 height 10
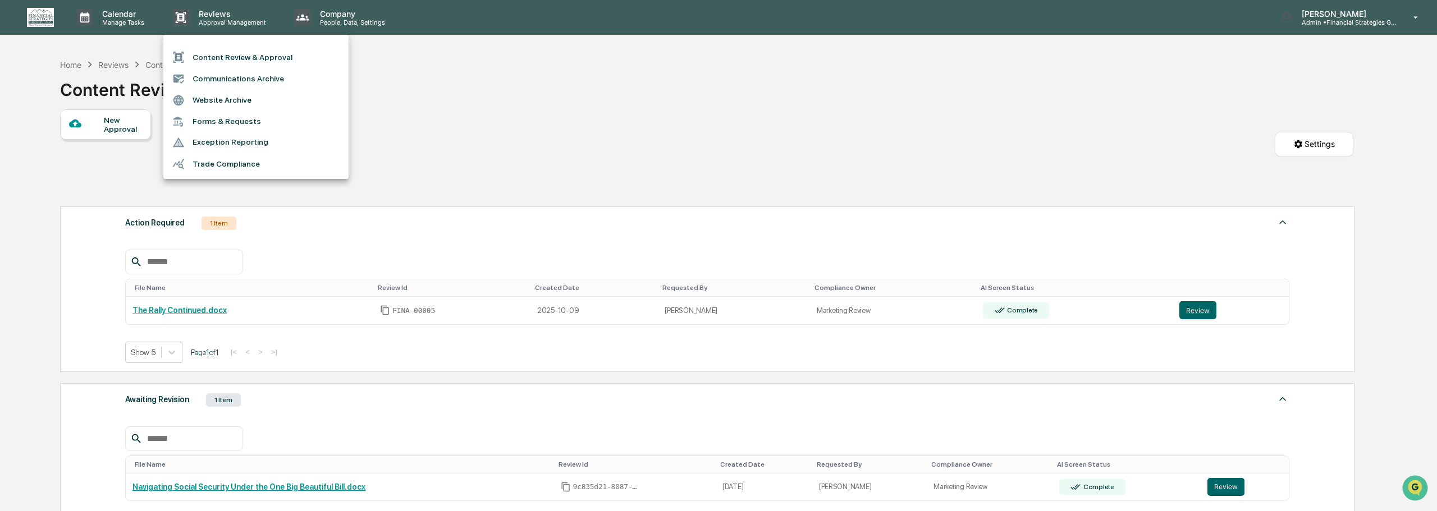
click at [653, 145] on div at bounding box center [718, 255] width 1437 height 511
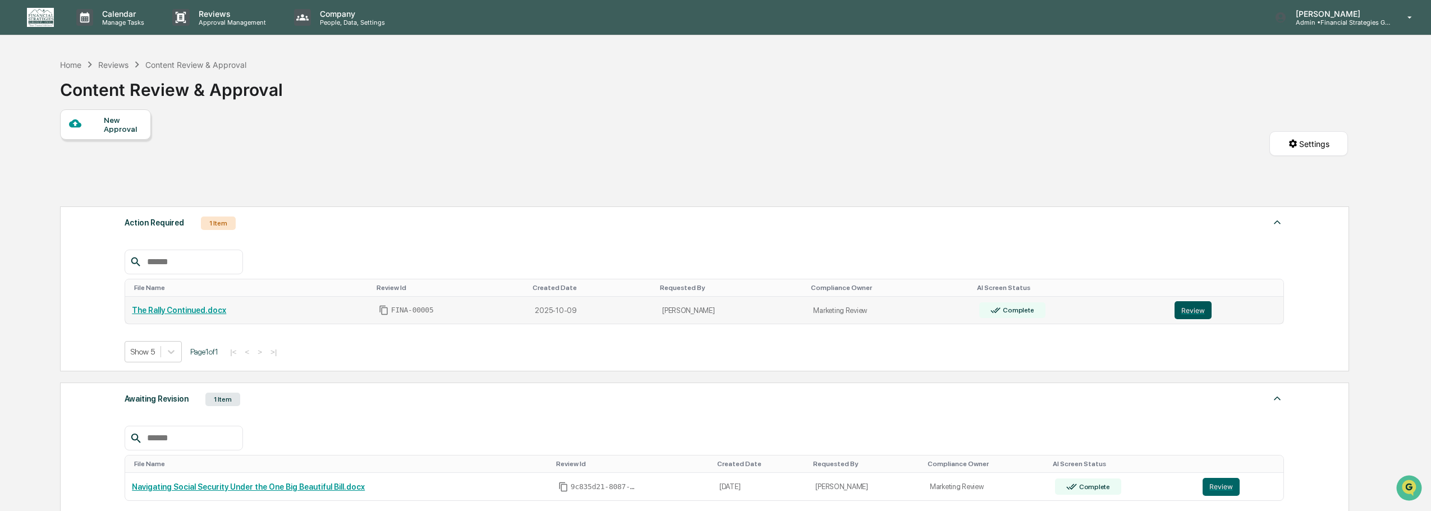
click at [1178, 313] on button "Review" at bounding box center [1193, 310] width 37 height 18
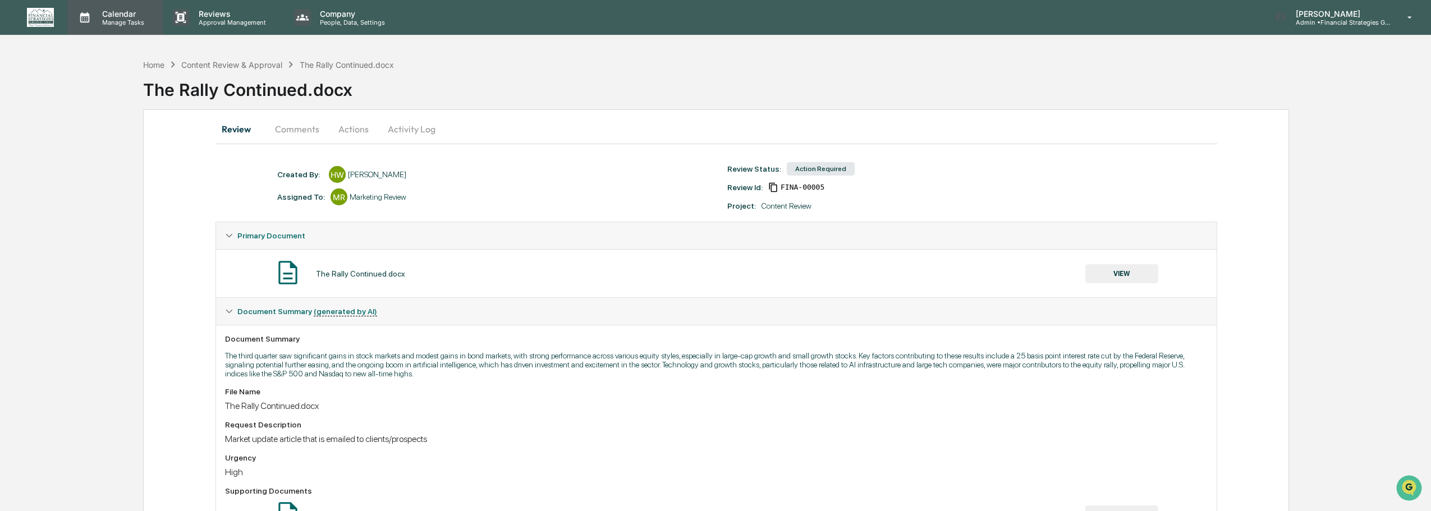
click at [129, 13] on p "Calendar" at bounding box center [121, 14] width 57 height 10
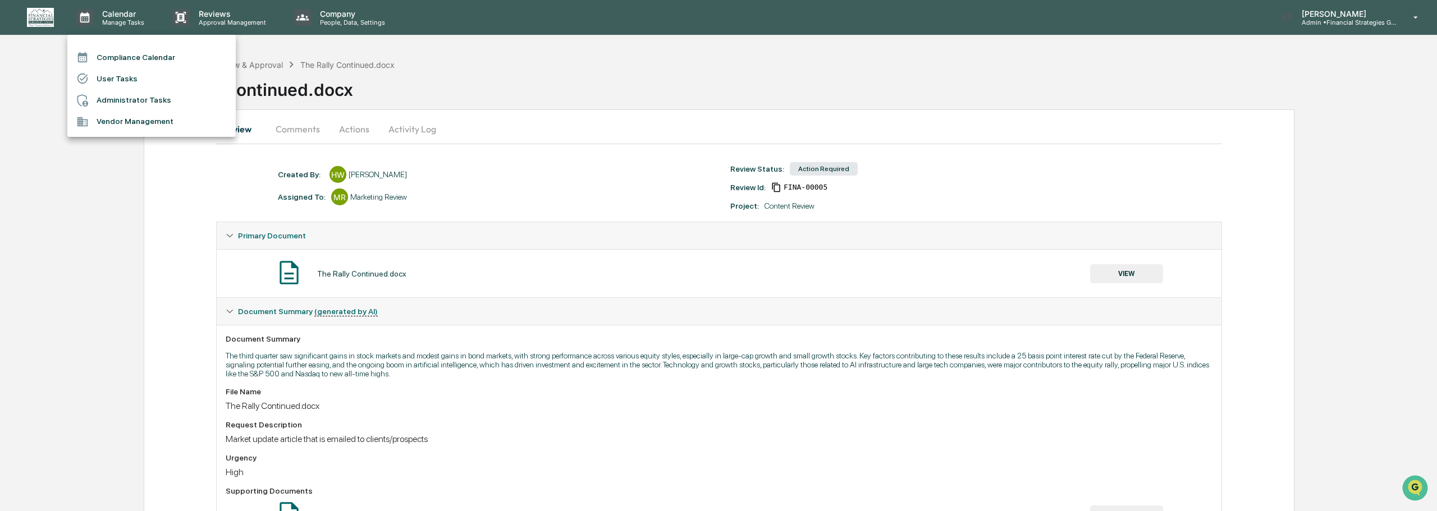
click at [140, 55] on li "Compliance Calendar" at bounding box center [151, 57] width 168 height 21
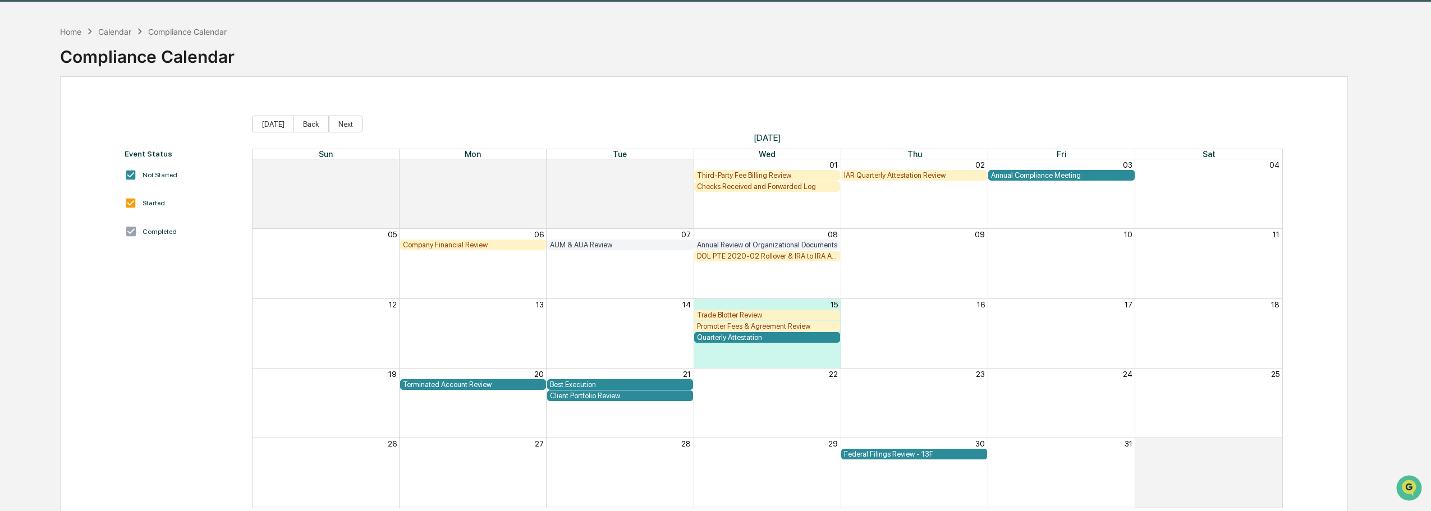
scroll to position [70, 0]
